Goal: Find contact information: Find contact information

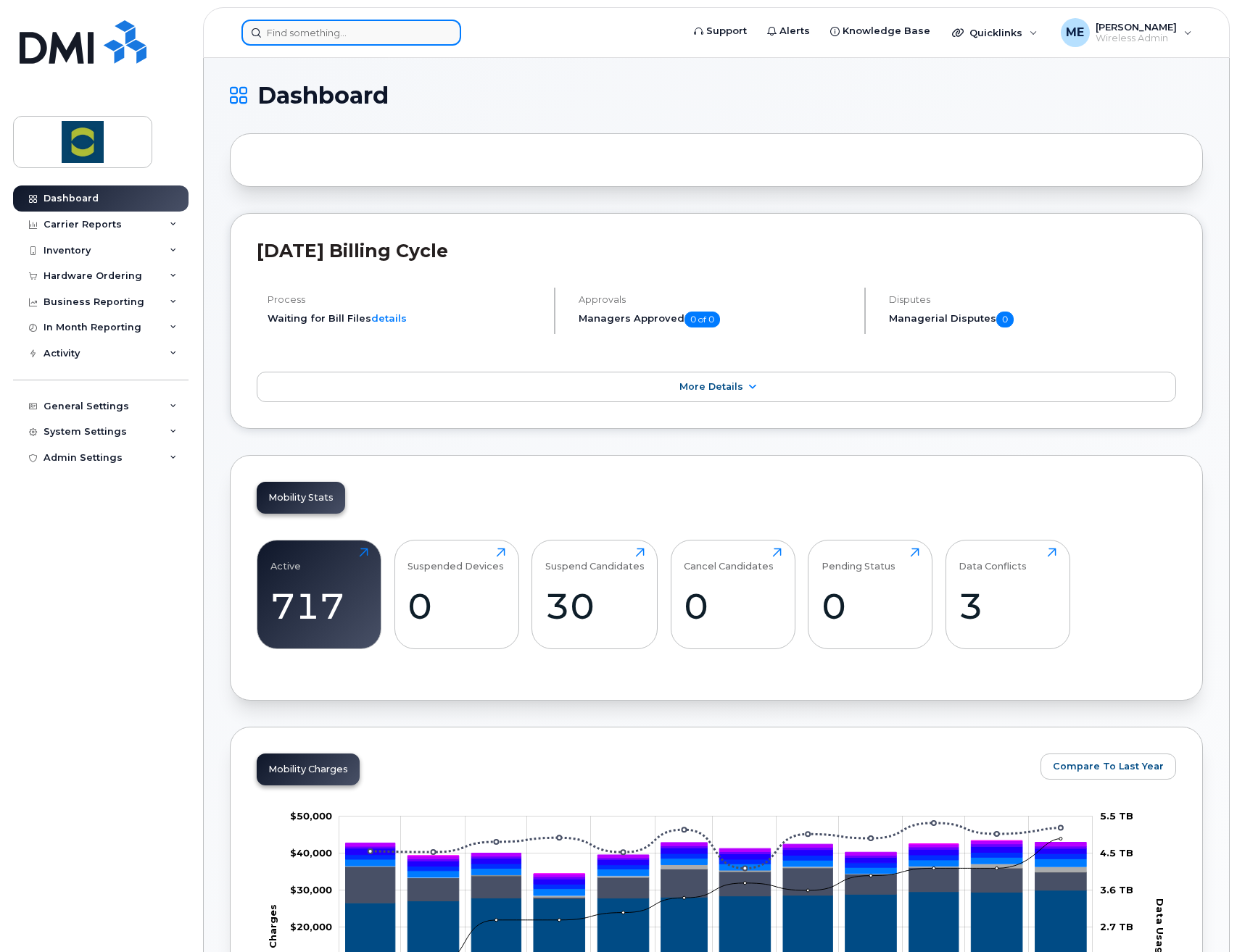
click at [369, 26] on input at bounding box center [351, 32] width 220 height 26
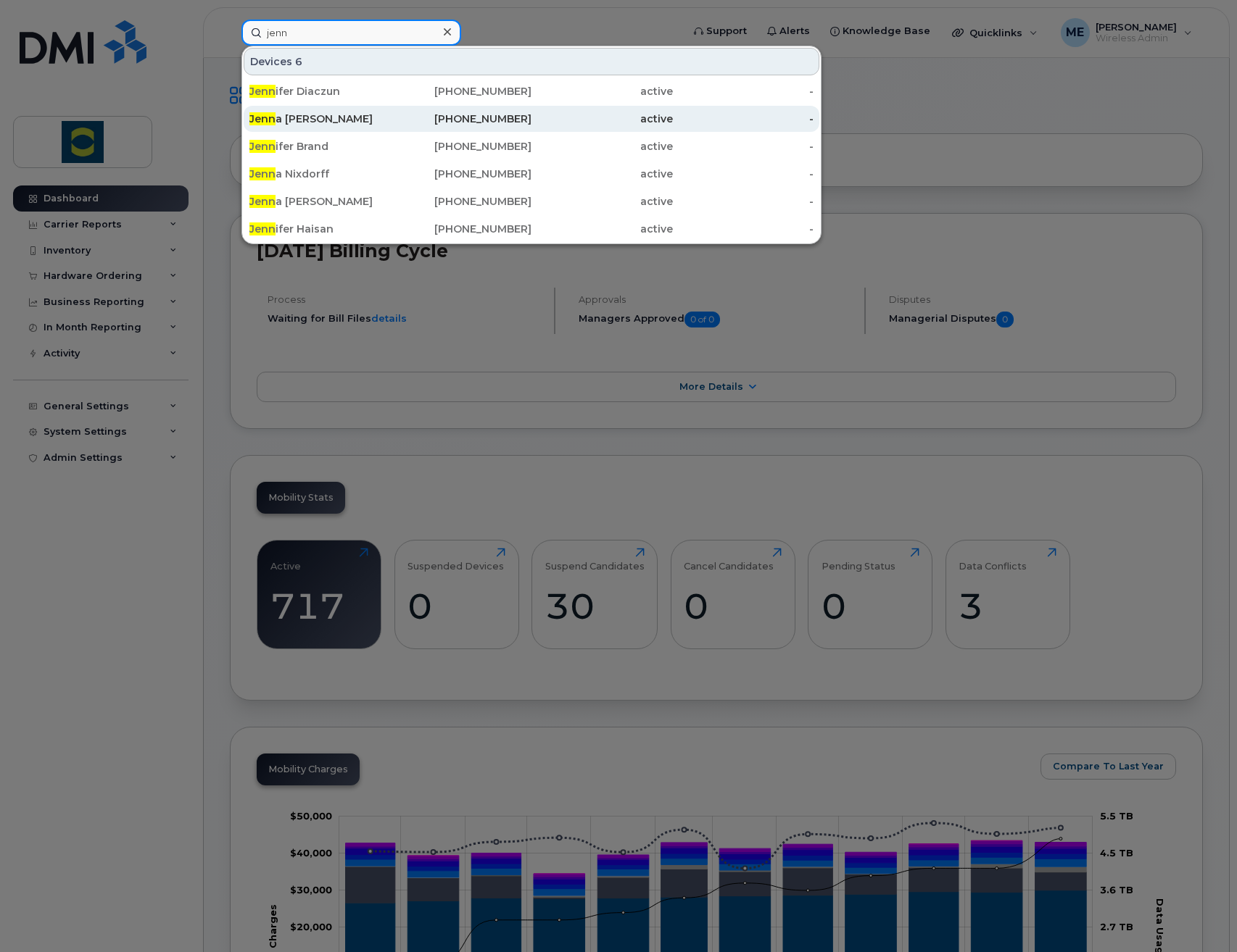
type input "jenn"
click at [294, 123] on div "[PERSON_NAME]" at bounding box center [320, 119] width 141 height 14
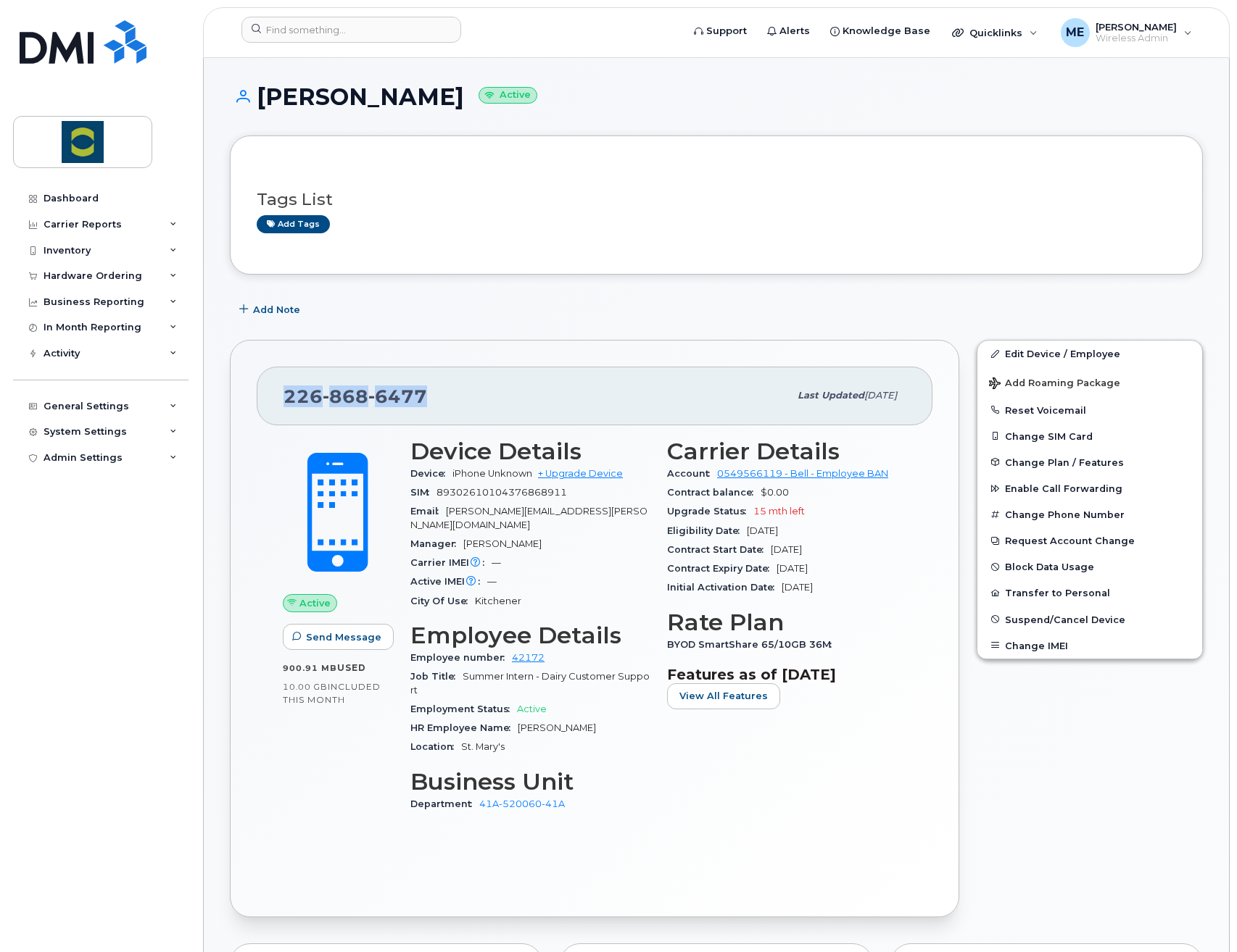
drag, startPoint x: 423, startPoint y: 397, endPoint x: 273, endPoint y: 397, distance: 150.0
click at [273, 397] on div "226 868 6477 Last updated Apr 12, 2025" at bounding box center [594, 395] width 676 height 58
copy span "226 868 6477"
